Goal: Information Seeking & Learning: Learn about a topic

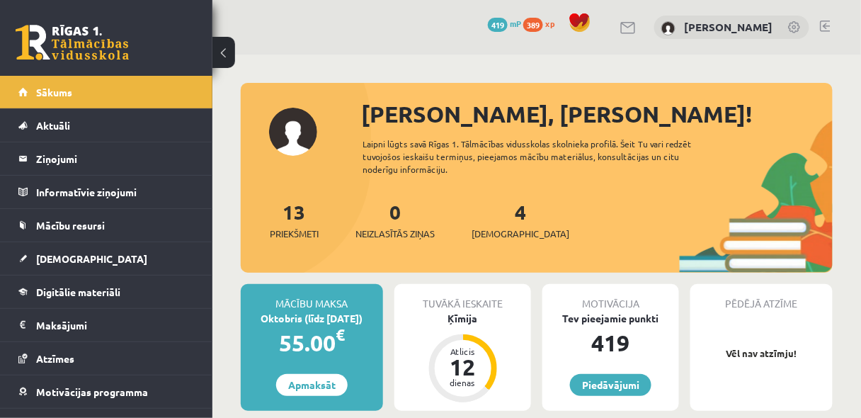
click at [643, 194] on div "[PERSON_NAME], [PERSON_NAME]! Laipni lūgts savā Rīgas 1. Tālmācības vidusskolas…" at bounding box center [537, 185] width 592 height 176
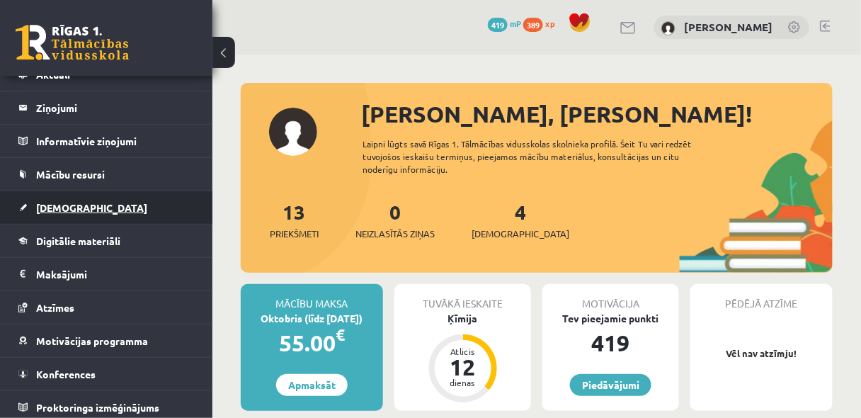
scroll to position [54, 0]
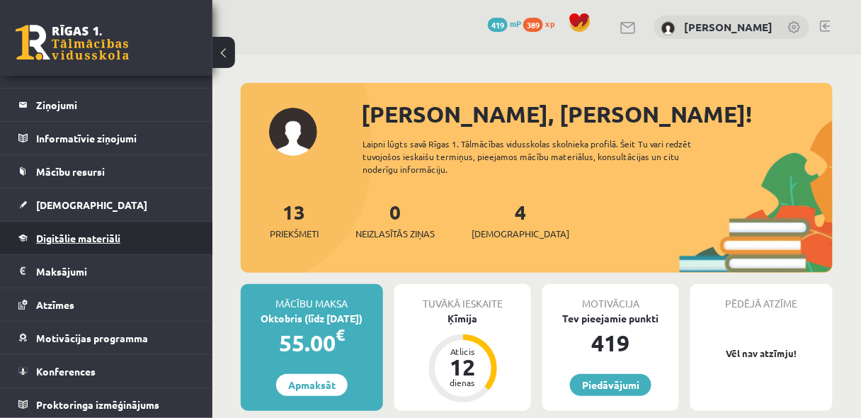
click at [69, 243] on link "Digitālie materiāli" at bounding box center [106, 238] width 176 height 33
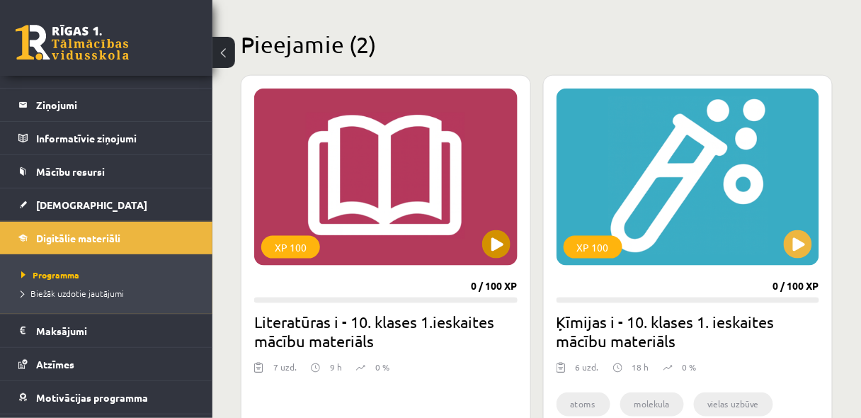
scroll to position [377, 0]
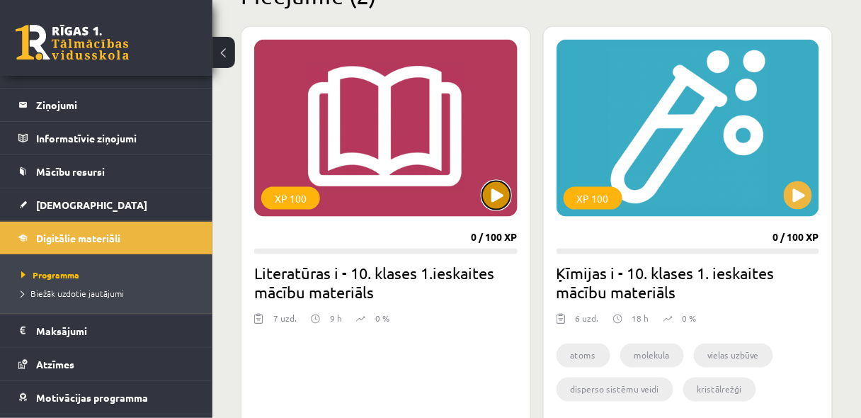
click at [500, 193] on button at bounding box center [496, 195] width 28 height 28
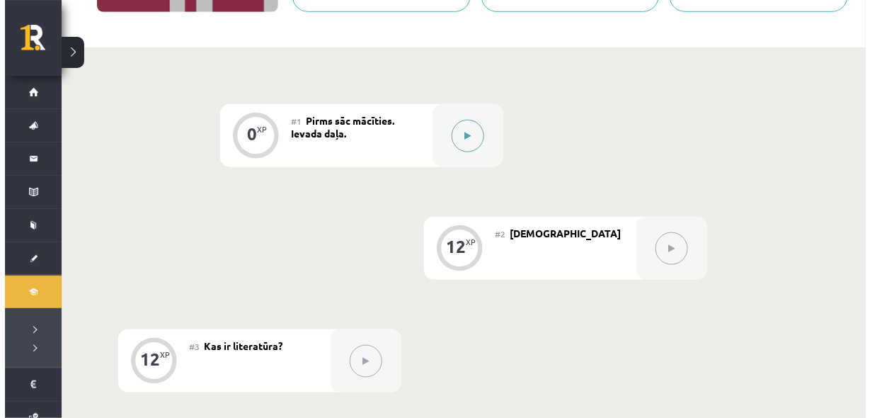
scroll to position [254, 0]
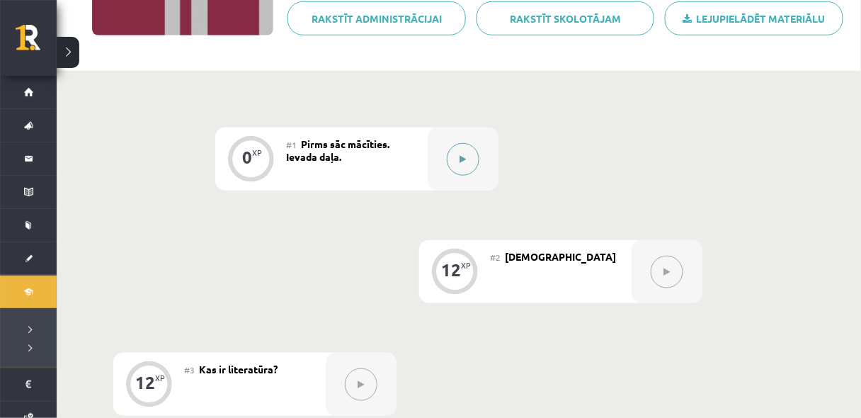
click at [467, 159] on button at bounding box center [463, 159] width 33 height 33
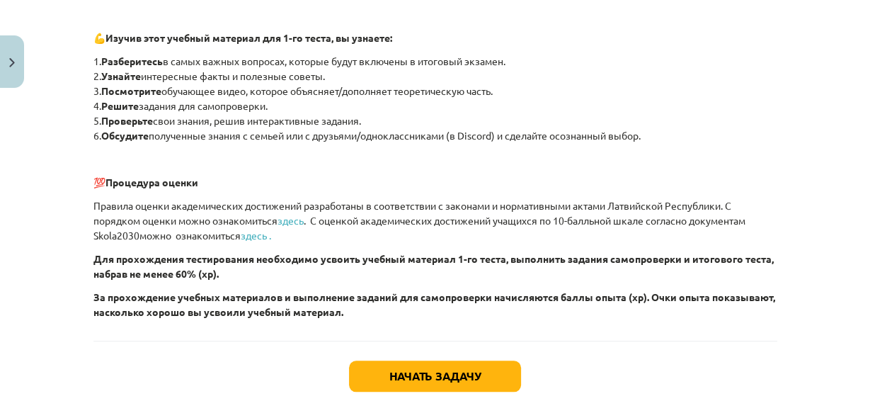
scroll to position [1057, 0]
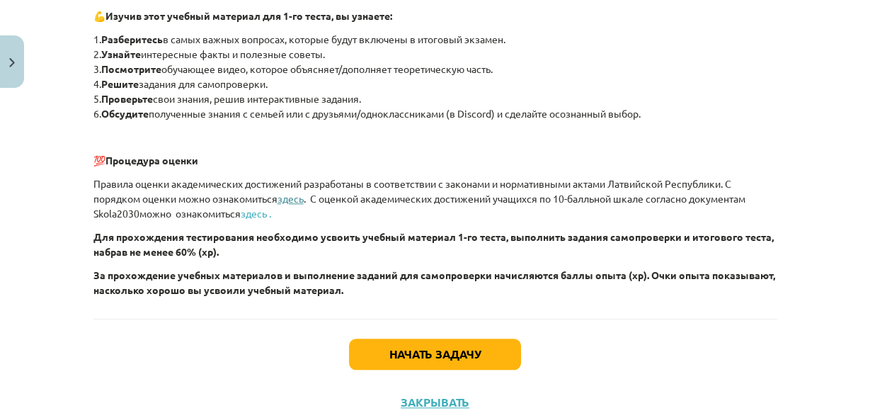
click at [289, 195] on font "здесь" at bounding box center [290, 198] width 26 height 13
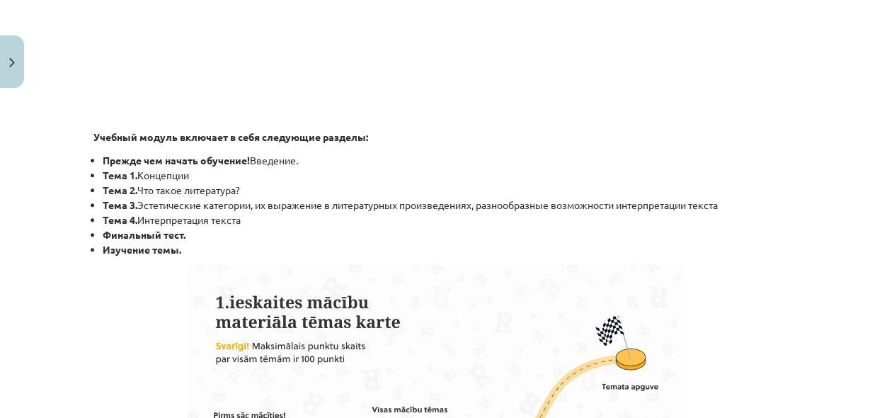
scroll to position [264, 0]
